Goal: Task Accomplishment & Management: Manage account settings

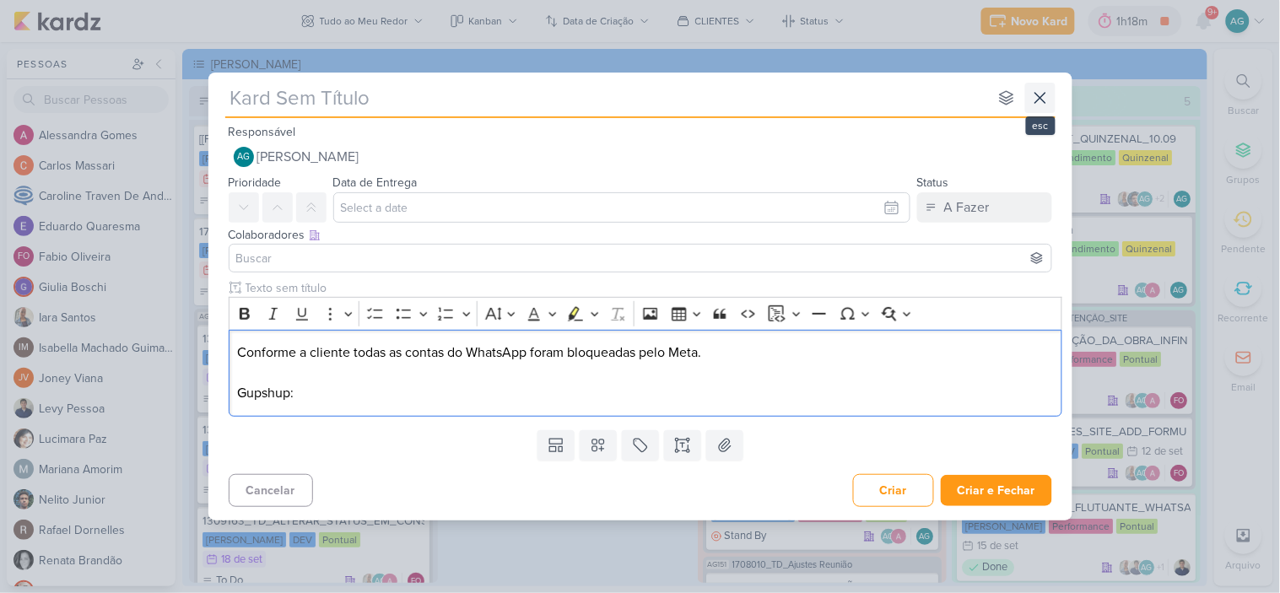
scroll to position [1312, 0]
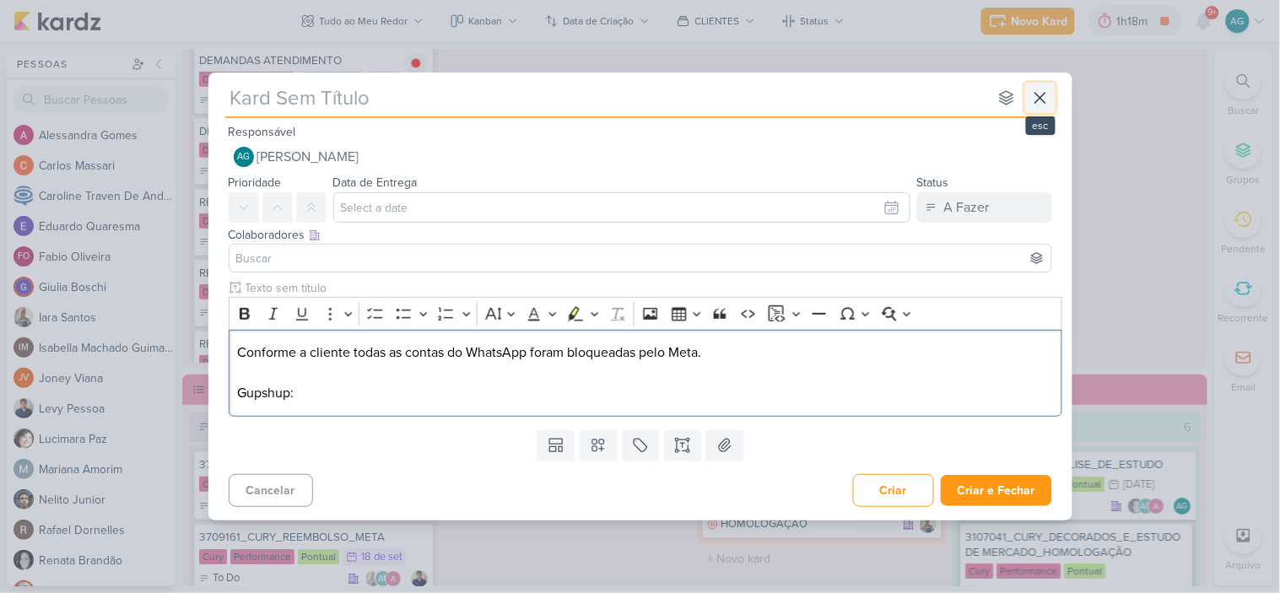
click at [1043, 100] on icon at bounding box center [1040, 98] width 20 height 20
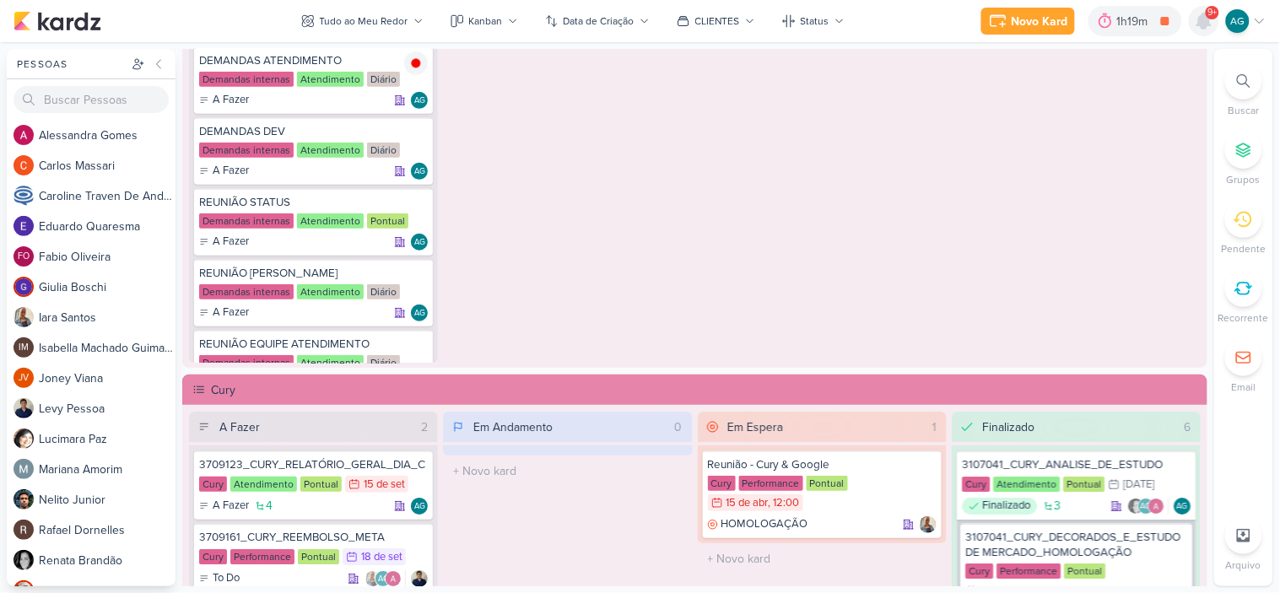
click at [1202, 25] on icon at bounding box center [1203, 20] width 13 height 15
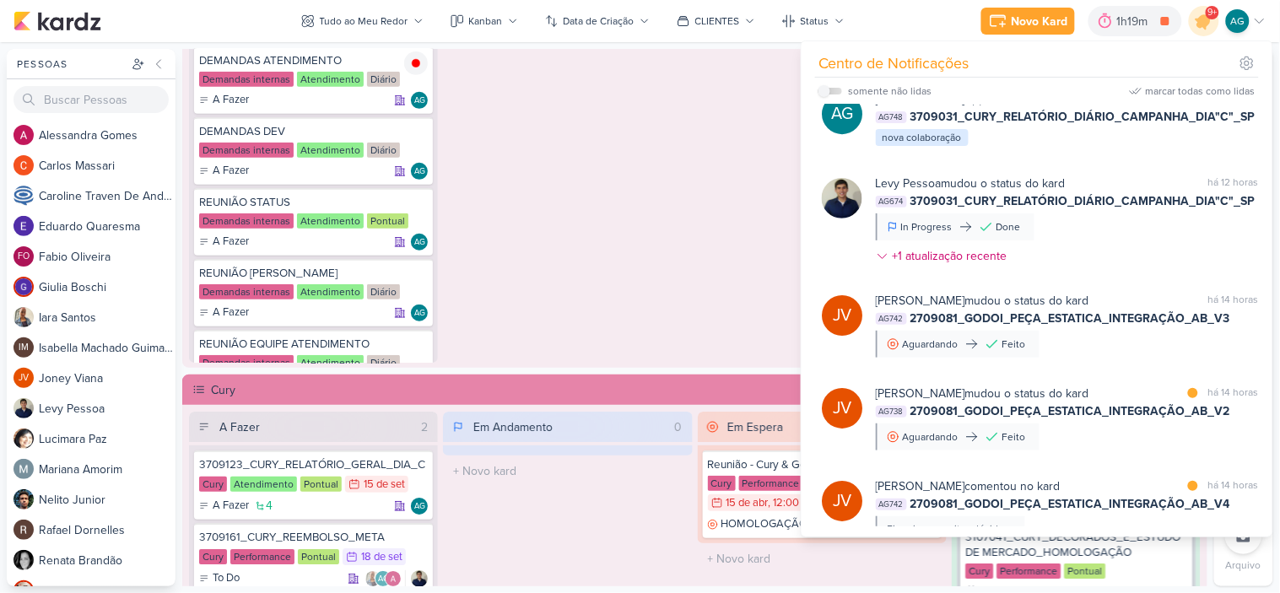
scroll to position [1427, 0]
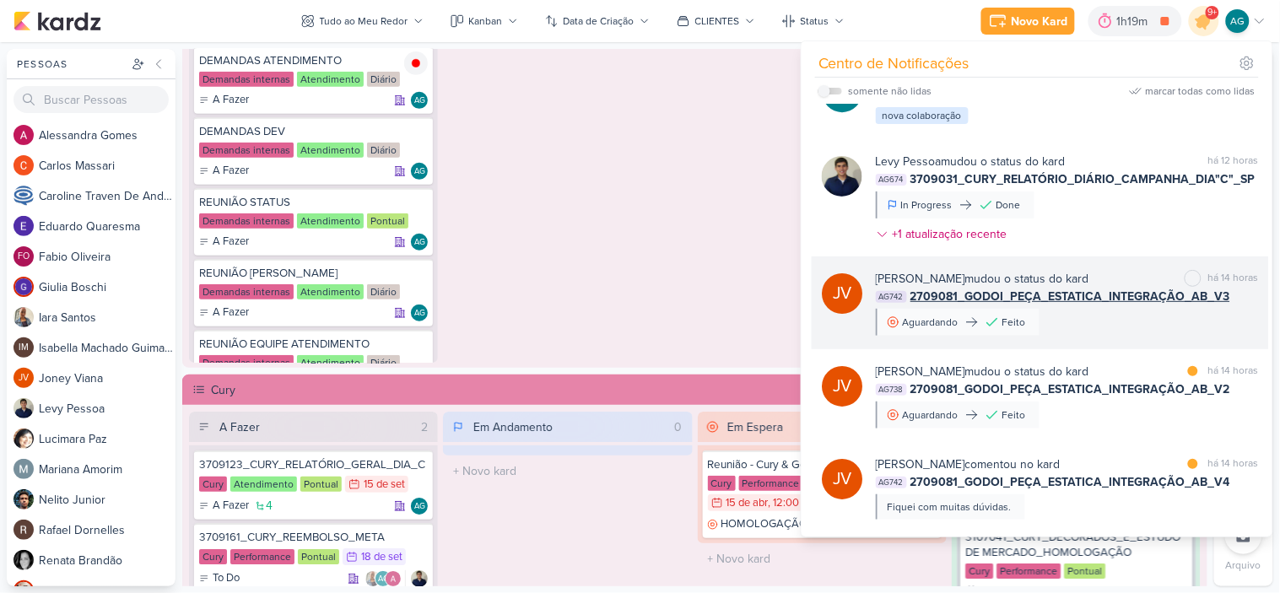
click at [1125, 336] on div "[PERSON_NAME] mudou o status do kard marcar como não lida há 14 horas AG742 270…" at bounding box center [1067, 303] width 383 height 66
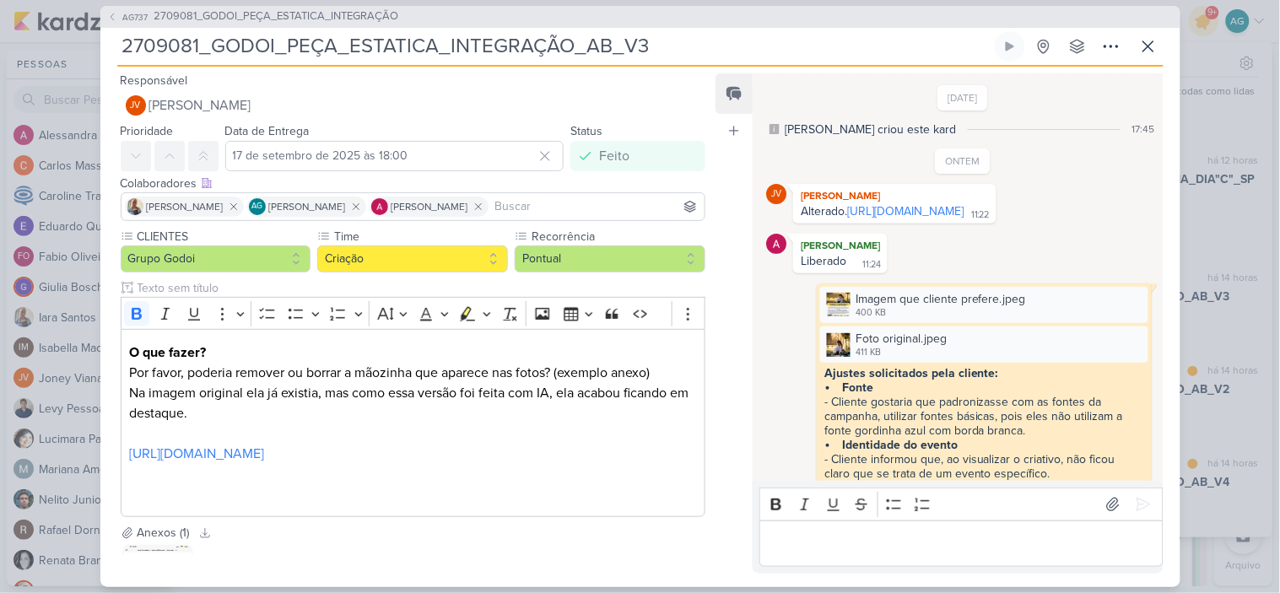
scroll to position [483, 0]
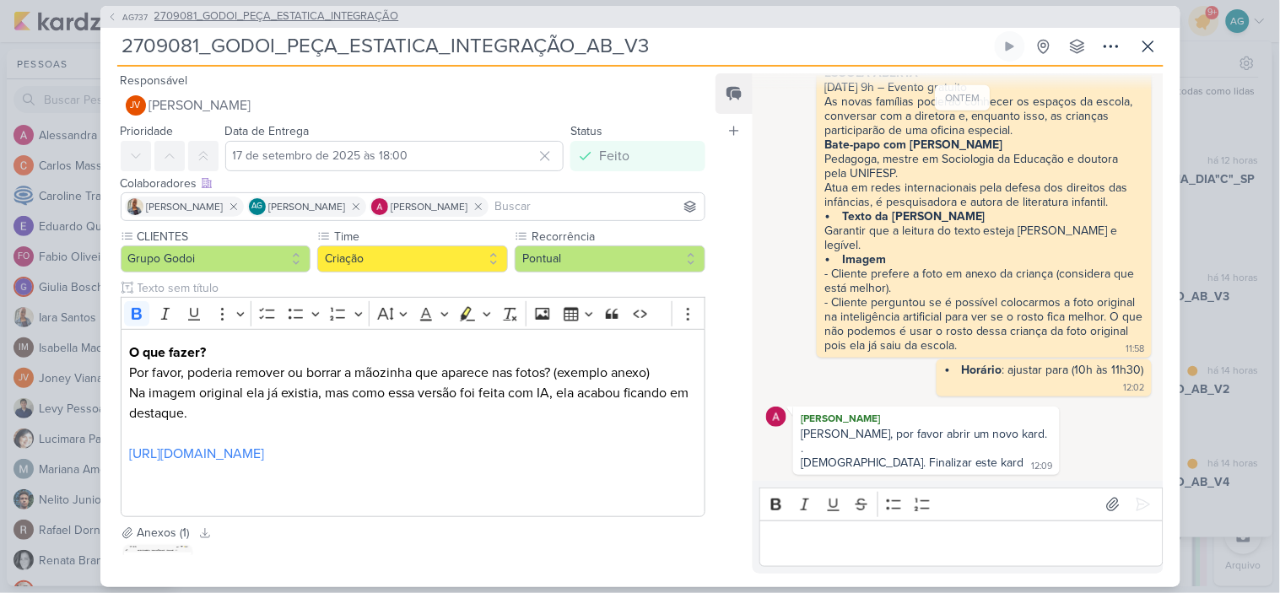
click at [376, 25] on span "2709081_GODOI_PEÇA_ESTATICA_INTEGRAÇÃO" at bounding box center [276, 16] width 245 height 17
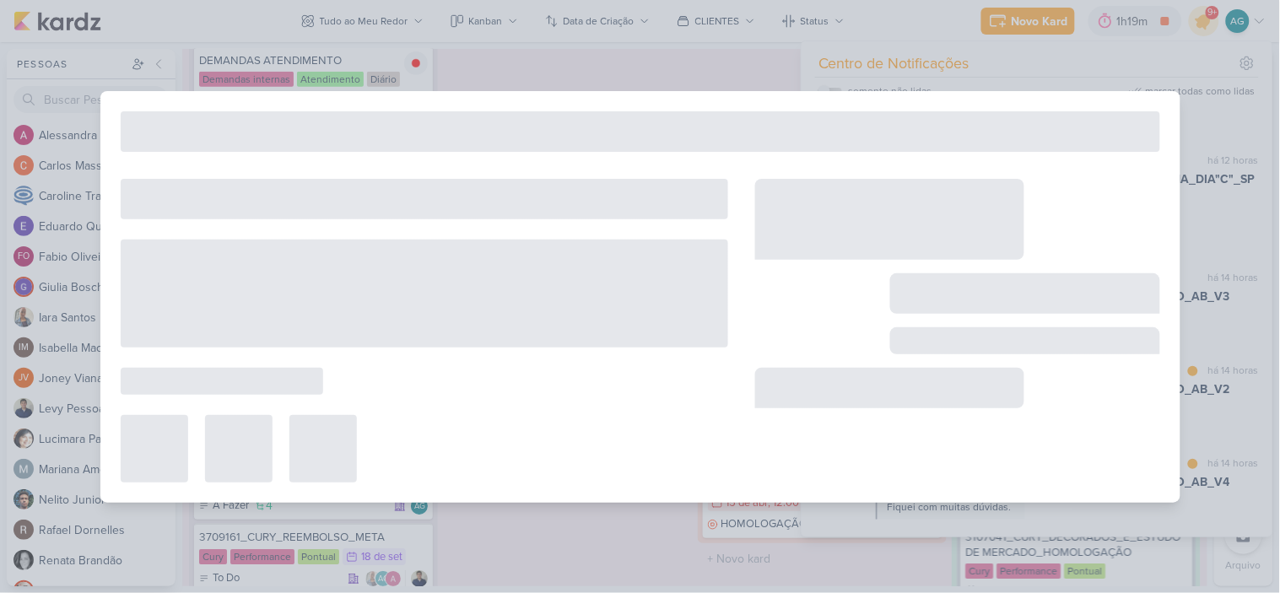
type input "2709081_GODOI_PEÇA_ESTATICA_INTEGRAÇÃO"
type input "15 de setembro de 2025 às 23:59"
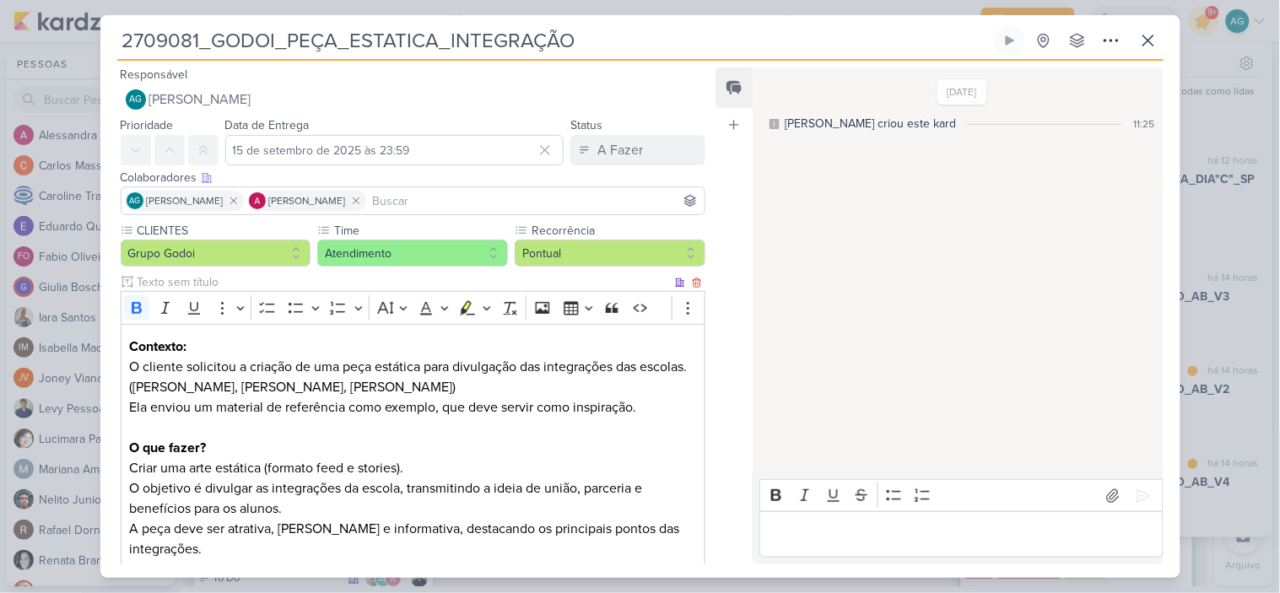
scroll to position [647, 0]
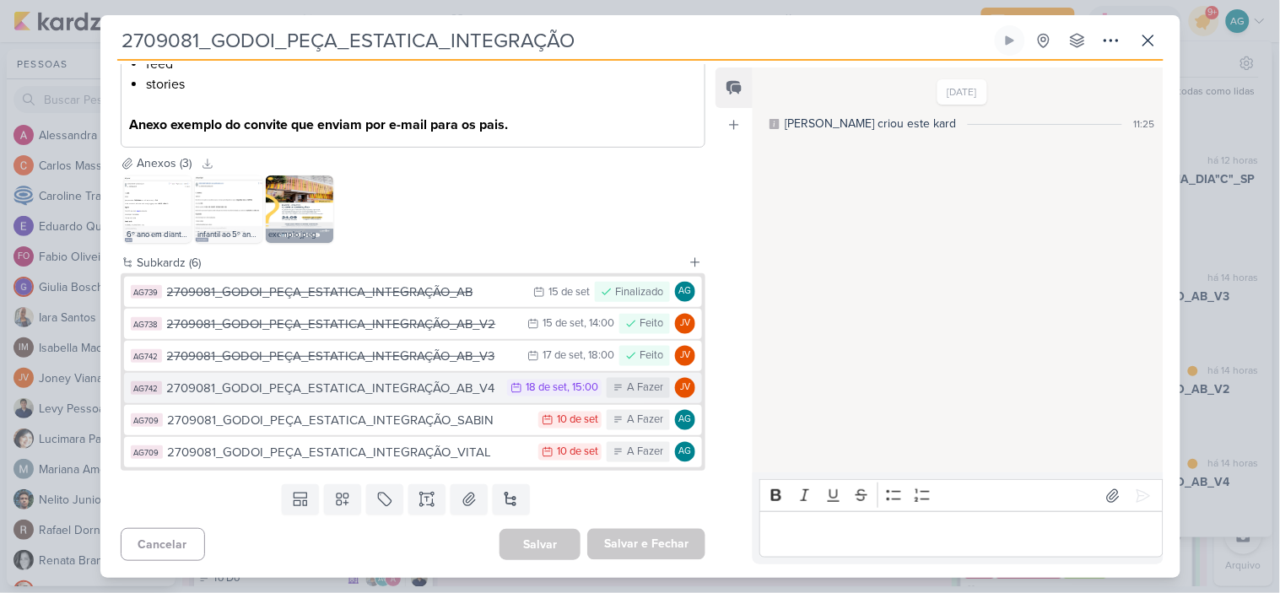
click at [439, 391] on div "2709081_GODOI_PEÇA_ESTATICA_INTEGRAÇÃO_AB_V4" at bounding box center [333, 388] width 332 height 19
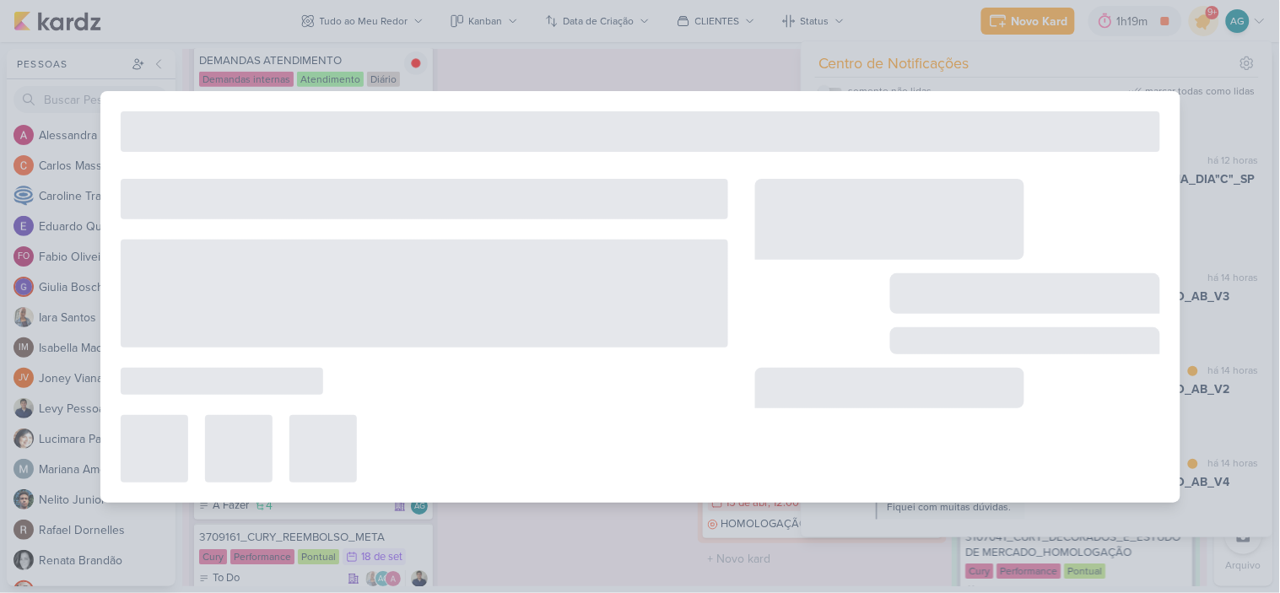
type input "2709081_GODOI_PEÇA_ESTATICA_INTEGRAÇÃO_AB_V4"
type input "[DATE] 15:00"
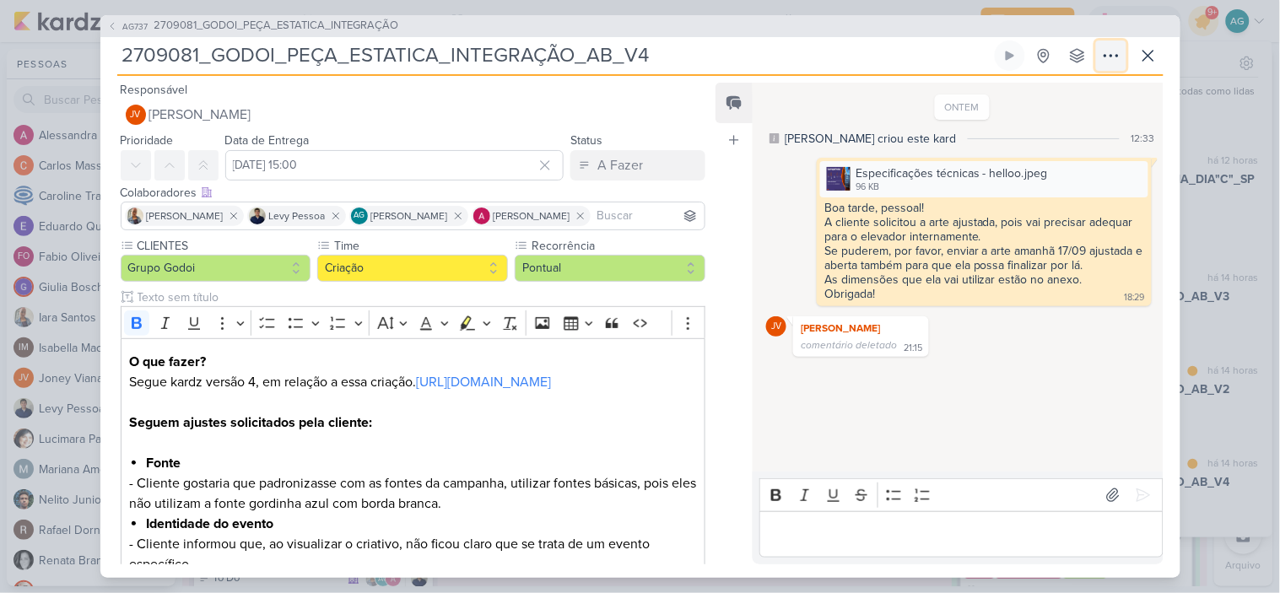
click at [1108, 55] on icon at bounding box center [1111, 56] width 20 height 20
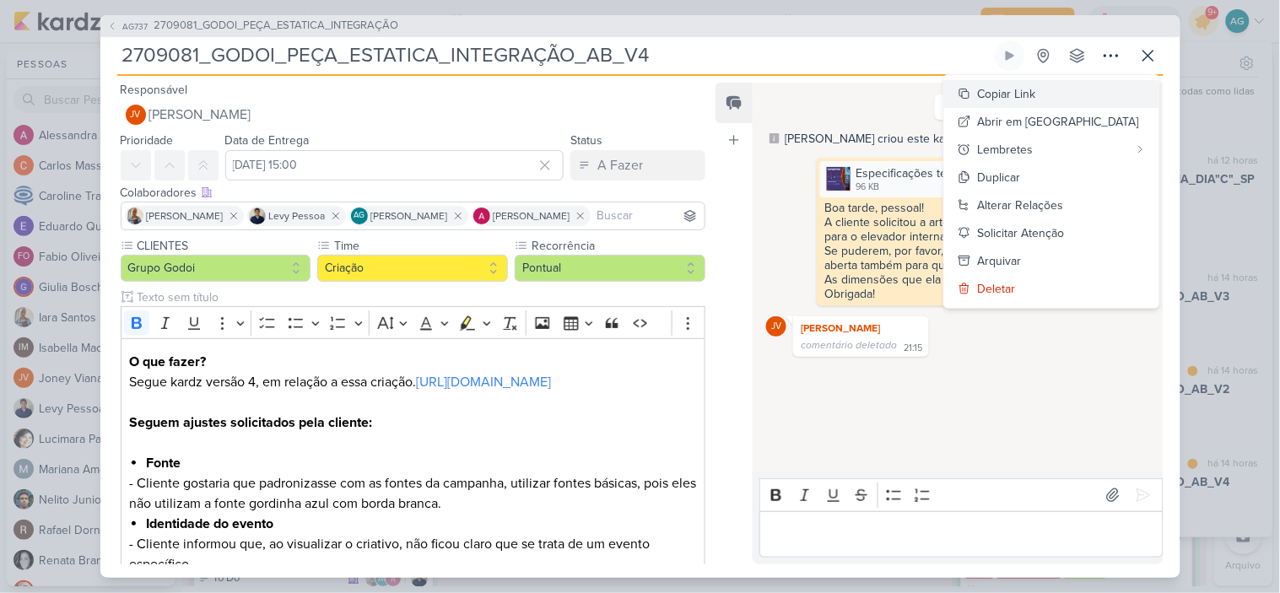
click at [1036, 88] on div "Copiar Link" at bounding box center [1007, 94] width 58 height 18
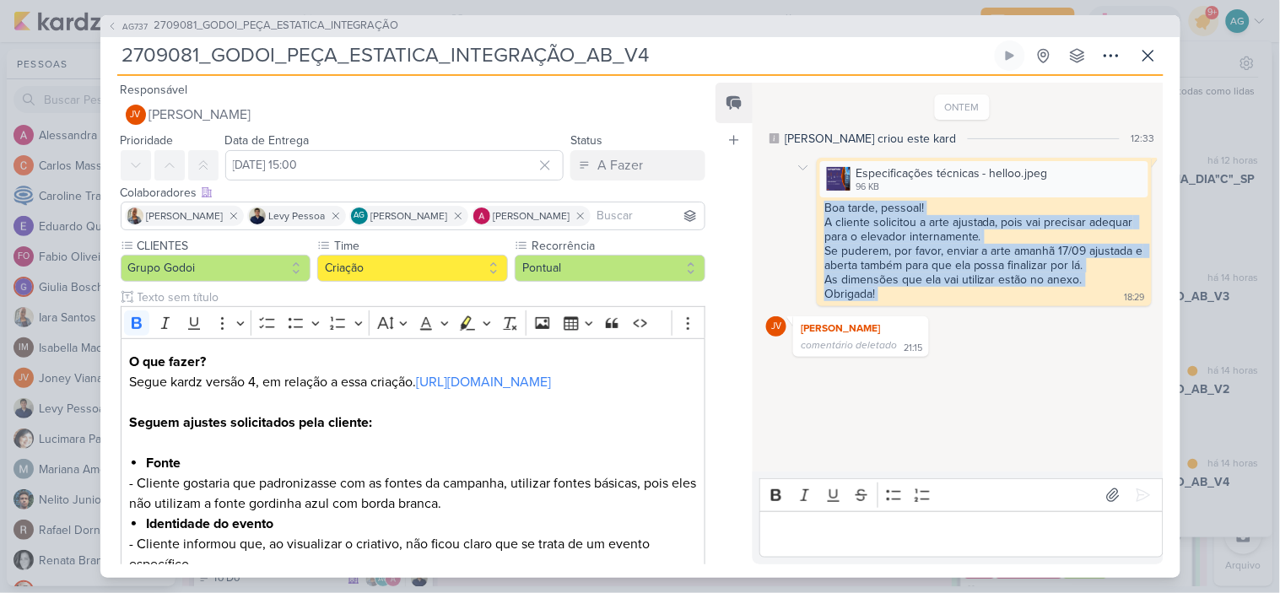
drag, startPoint x: 898, startPoint y: 299, endPoint x: 822, endPoint y: 212, distance: 116.0
click at [822, 212] on div "Boa tarde, pessoal! A cliente solicitou a arte ajustada, pois vai precisar adeq…" at bounding box center [983, 252] width 327 height 102
copy div "Boa tarde, pessoal! A cliente solicitou a arte ajustada, pois vai precisar adeq…"
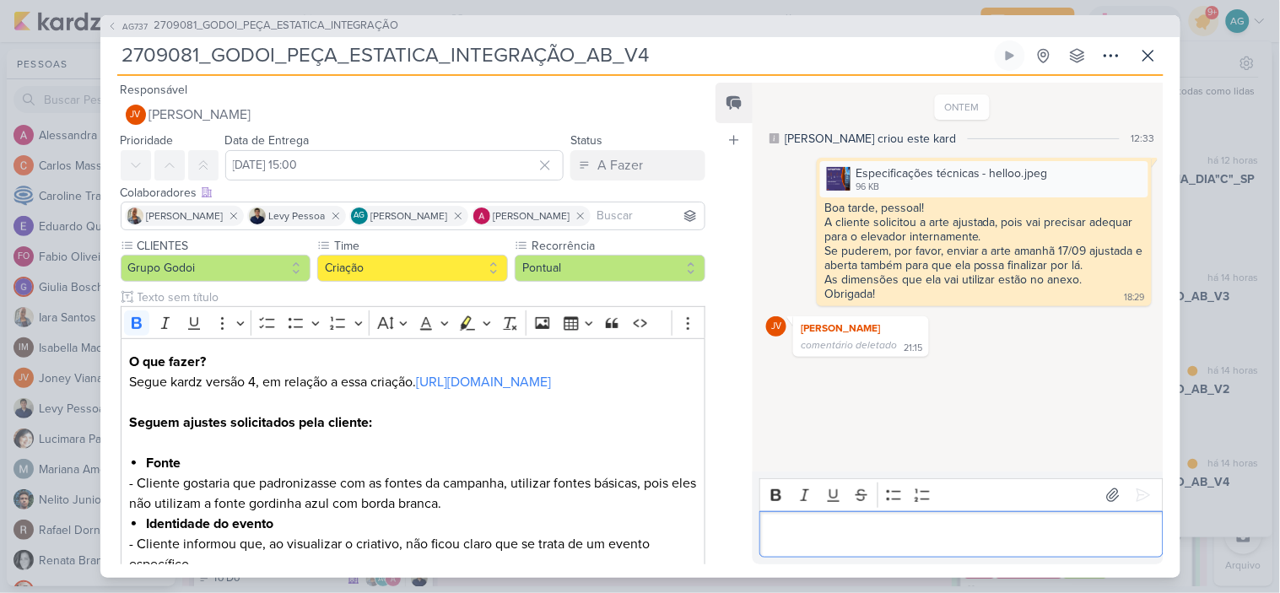
click at [850, 533] on p "Editor editing area: main" at bounding box center [962, 534] width 386 height 20
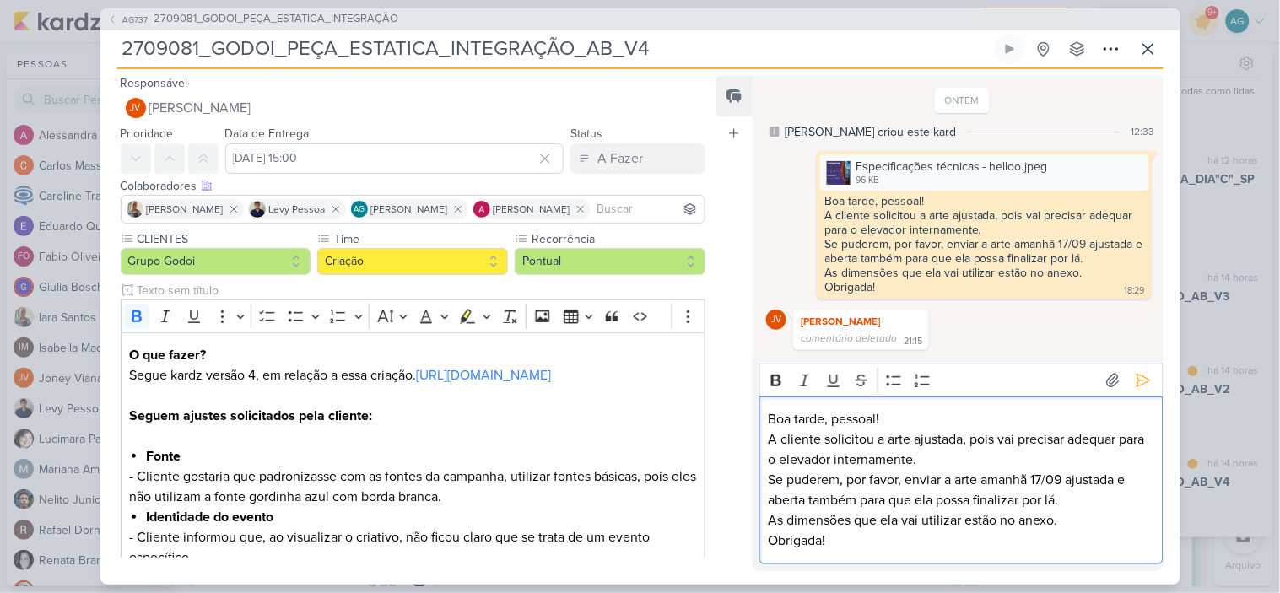
click at [816, 423] on p "Boa tarde, pessoal!" at bounding box center [962, 419] width 386 height 20
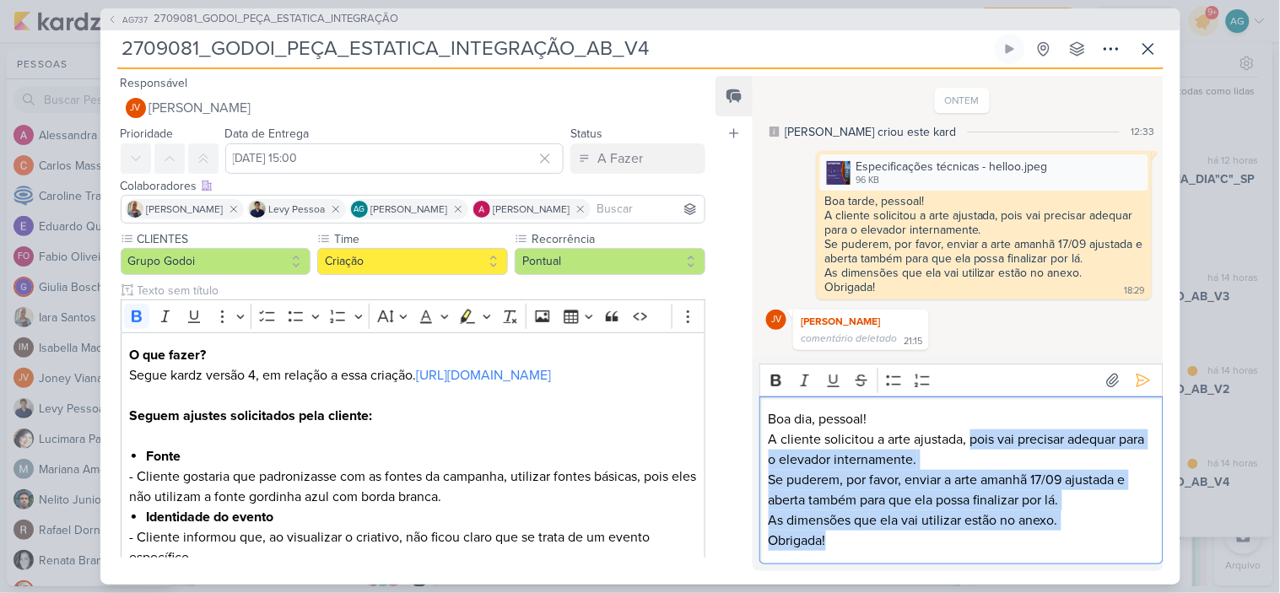
drag, startPoint x: 973, startPoint y: 445, endPoint x: 1017, endPoint y: 545, distance: 109.1
click at [1017, 545] on div "Boa dia, pessoal! A cliente solicitou a arte ajustada, pois vai precisar adequa…" at bounding box center [960, 480] width 403 height 168
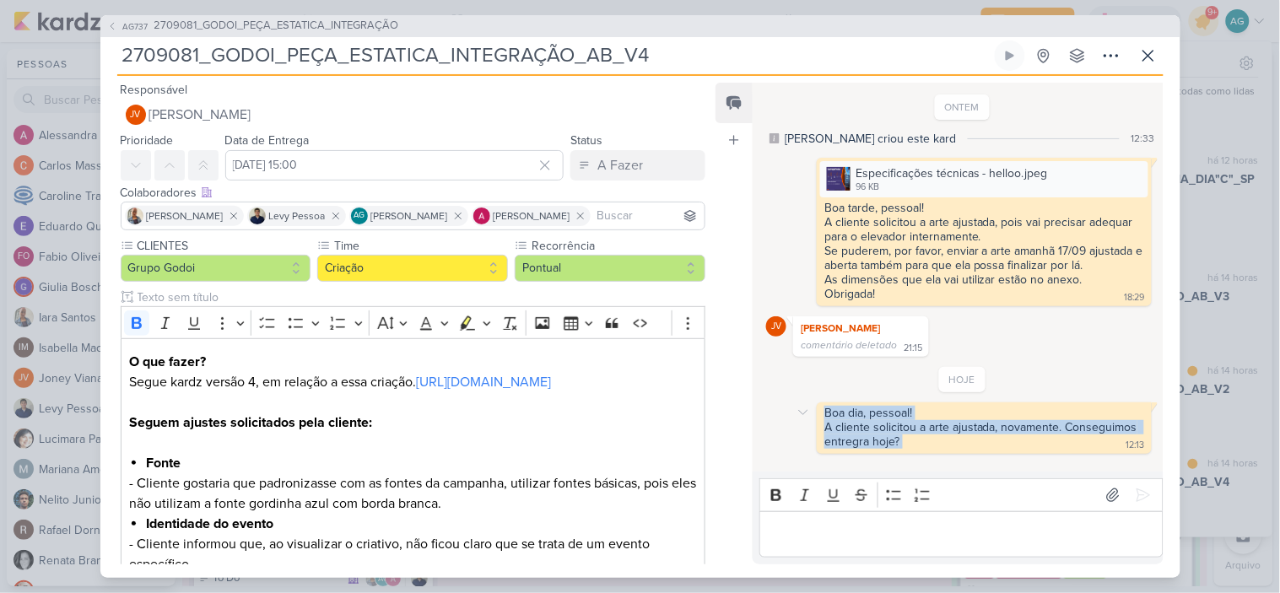
drag, startPoint x: 941, startPoint y: 445, endPoint x: 822, endPoint y: 420, distance: 121.6
click at [822, 420] on div "Boa dia, pessoal! A cliente solicitou a arte ajustada, novamente. Conseguimos e…" at bounding box center [983, 428] width 327 height 45
copy div "Boa dia, pessoal! A cliente solicitou a arte ajustada, novamente. Conseguimos e…"
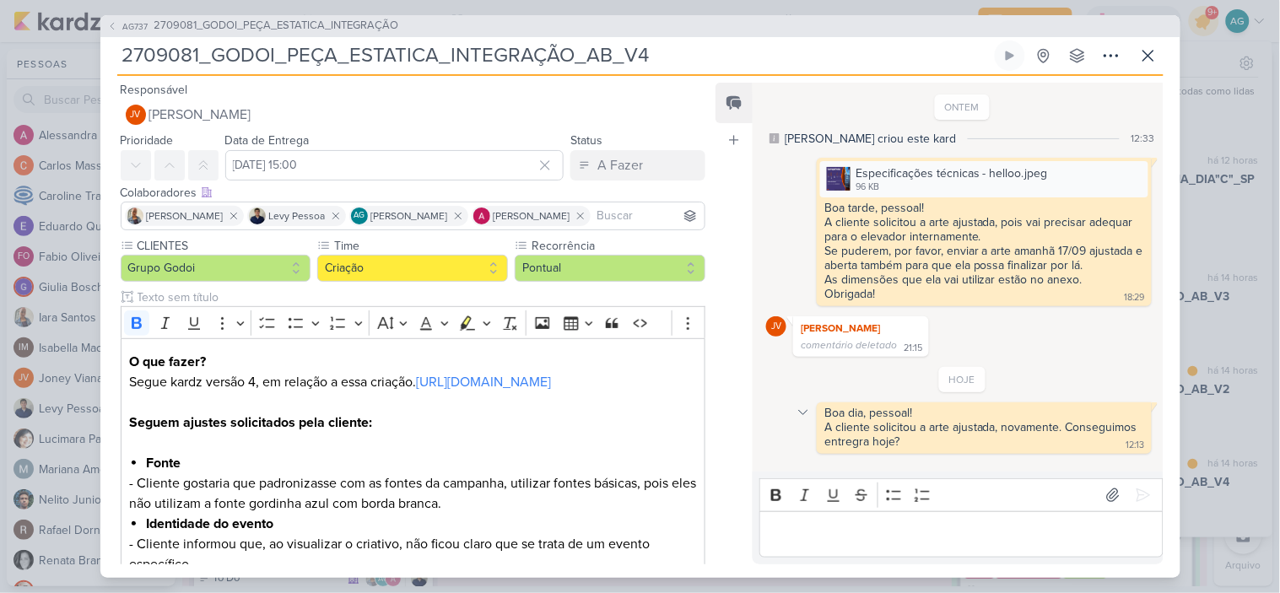
click at [804, 414] on icon at bounding box center [802, 412] width 13 height 13
click at [842, 448] on div "Deletar" at bounding box center [847, 443] width 38 height 18
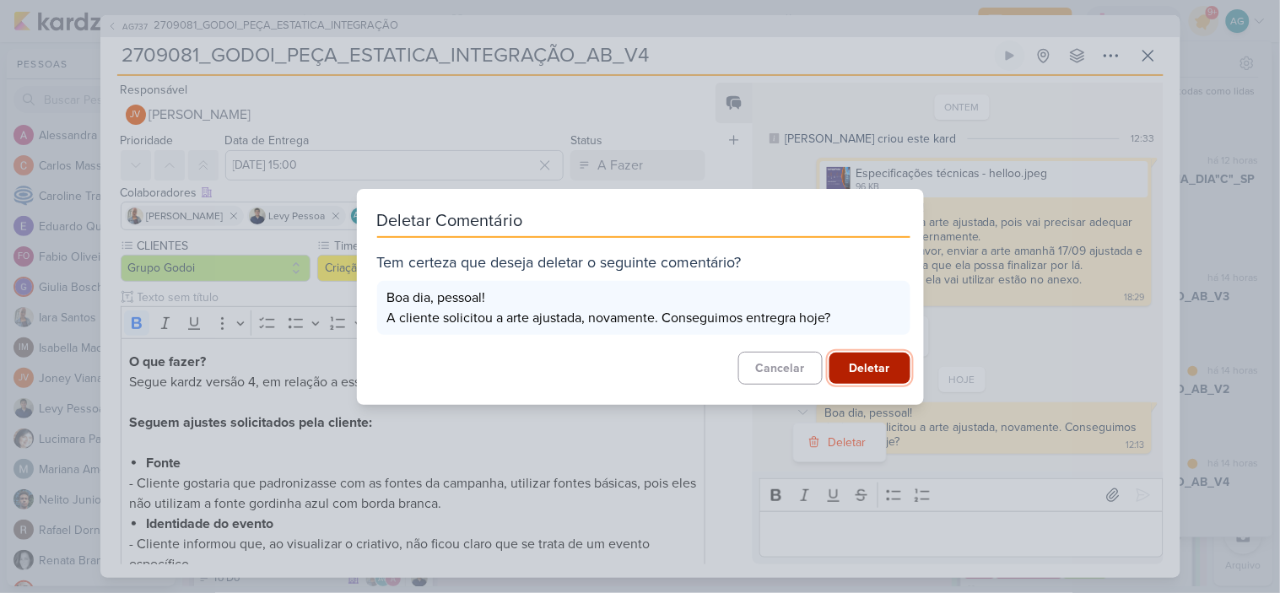
click at [872, 368] on button "Deletar" at bounding box center [869, 368] width 81 height 31
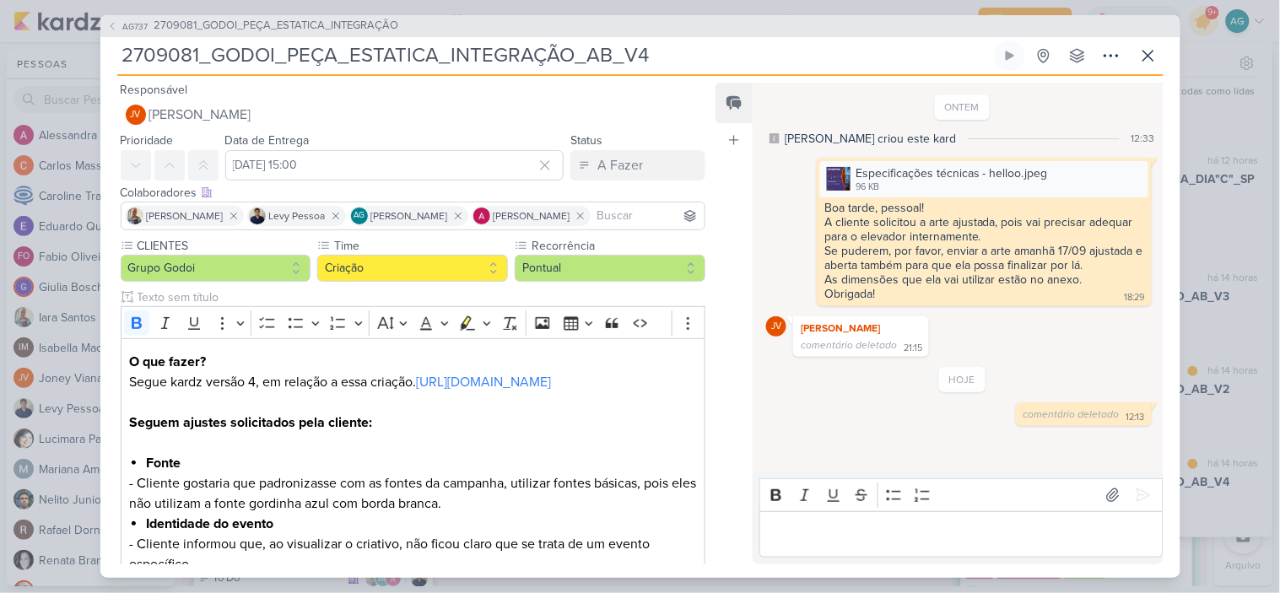
click at [884, 534] on p "Editor editing area: main" at bounding box center [962, 534] width 386 height 20
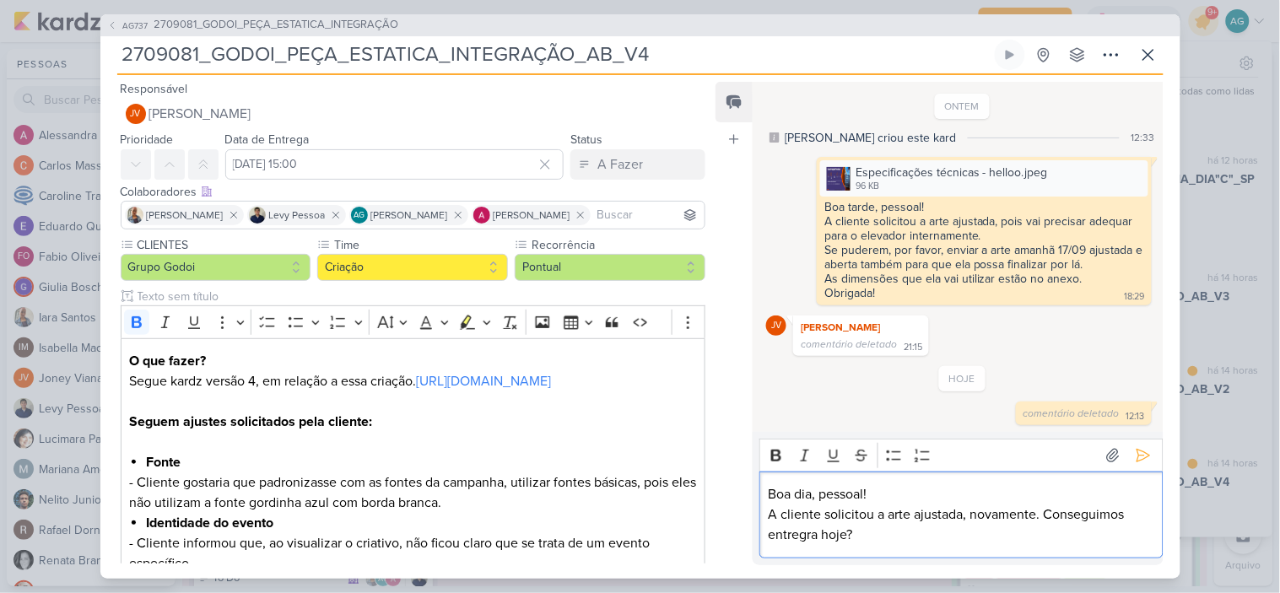
click at [786, 499] on p "Boa dia, pessoal!" at bounding box center [962, 494] width 386 height 20
click at [814, 540] on p "A cliente solicitou a arte ajustada, novamente. Conseguimos entregra hoje?" at bounding box center [962, 524] width 386 height 40
click at [1136, 460] on icon at bounding box center [1142, 456] width 13 height 13
